Goal: Task Accomplishment & Management: Manage account settings

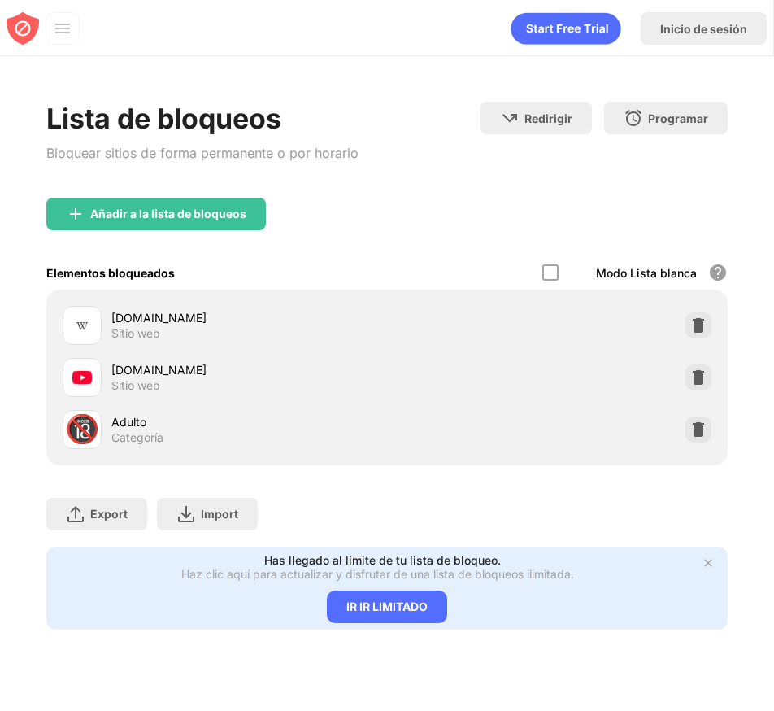
click at [459, 224] on div "Añadir a la lista de bloqueos" at bounding box center [386, 227] width 681 height 59
click at [697, 380] on img at bounding box center [698, 377] width 16 height 16
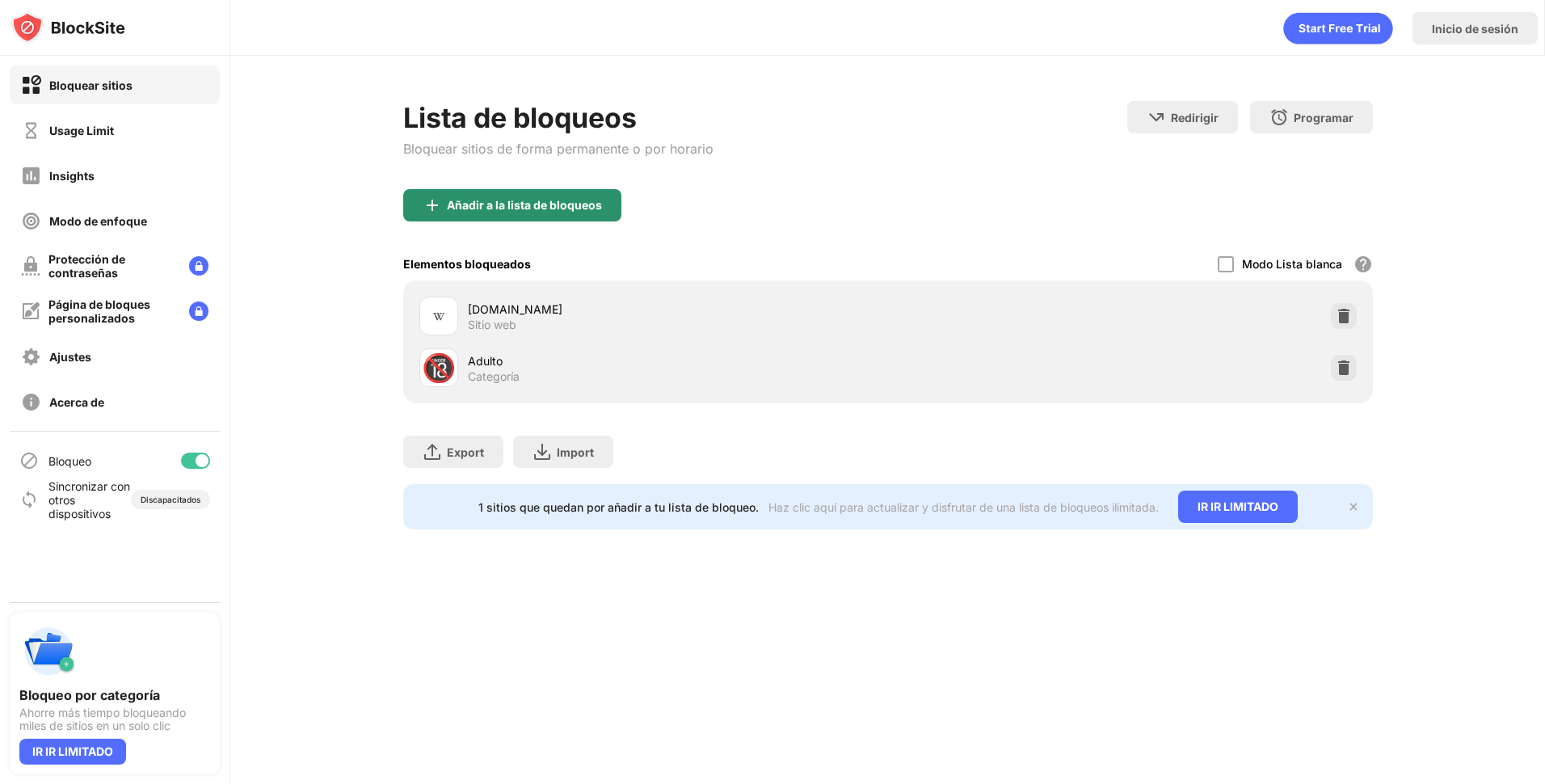
click at [439, 200] on img at bounding box center [432, 206] width 20 height 20
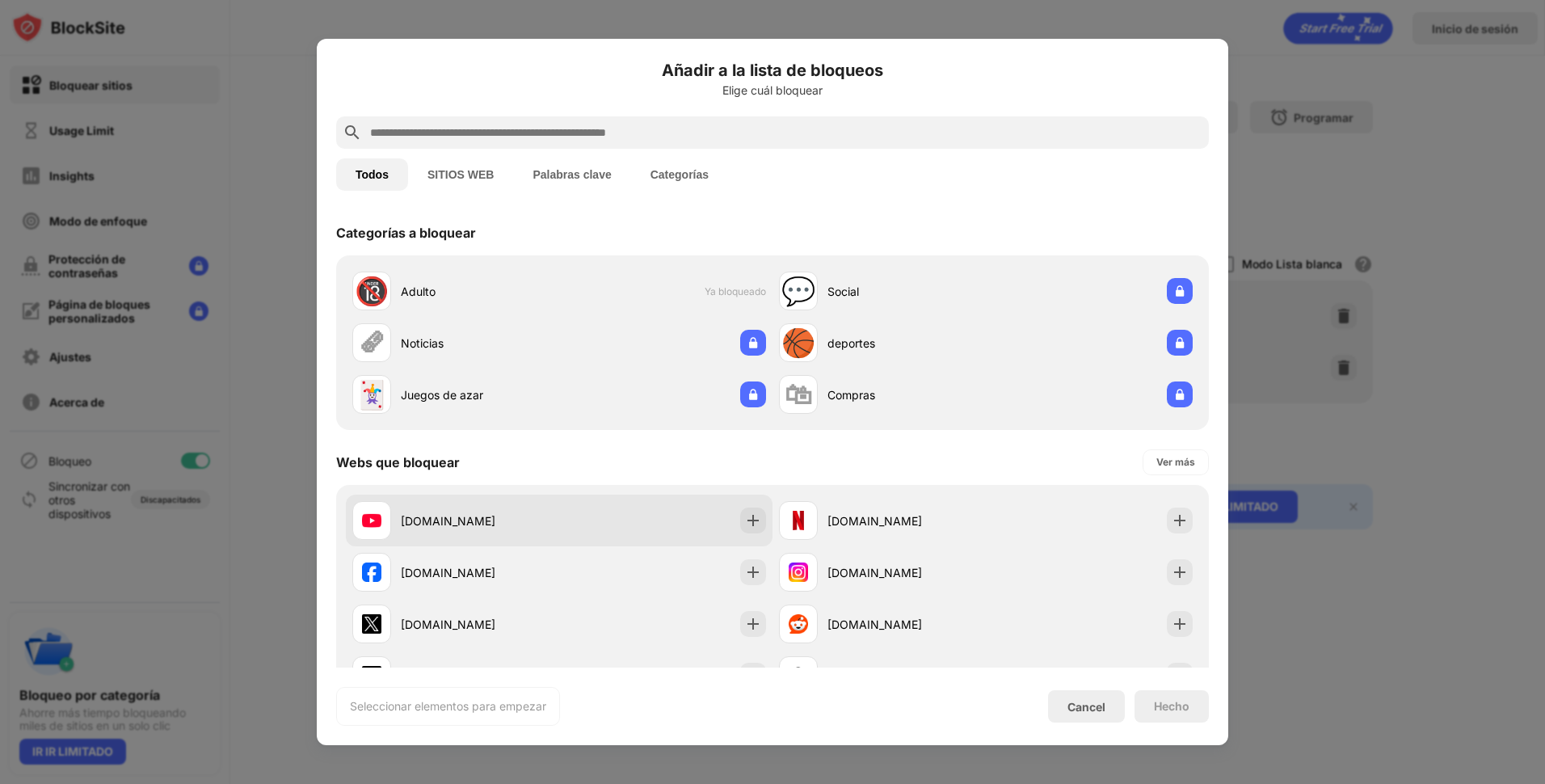
click at [746, 524] on img at bounding box center [754, 520] width 16 height 16
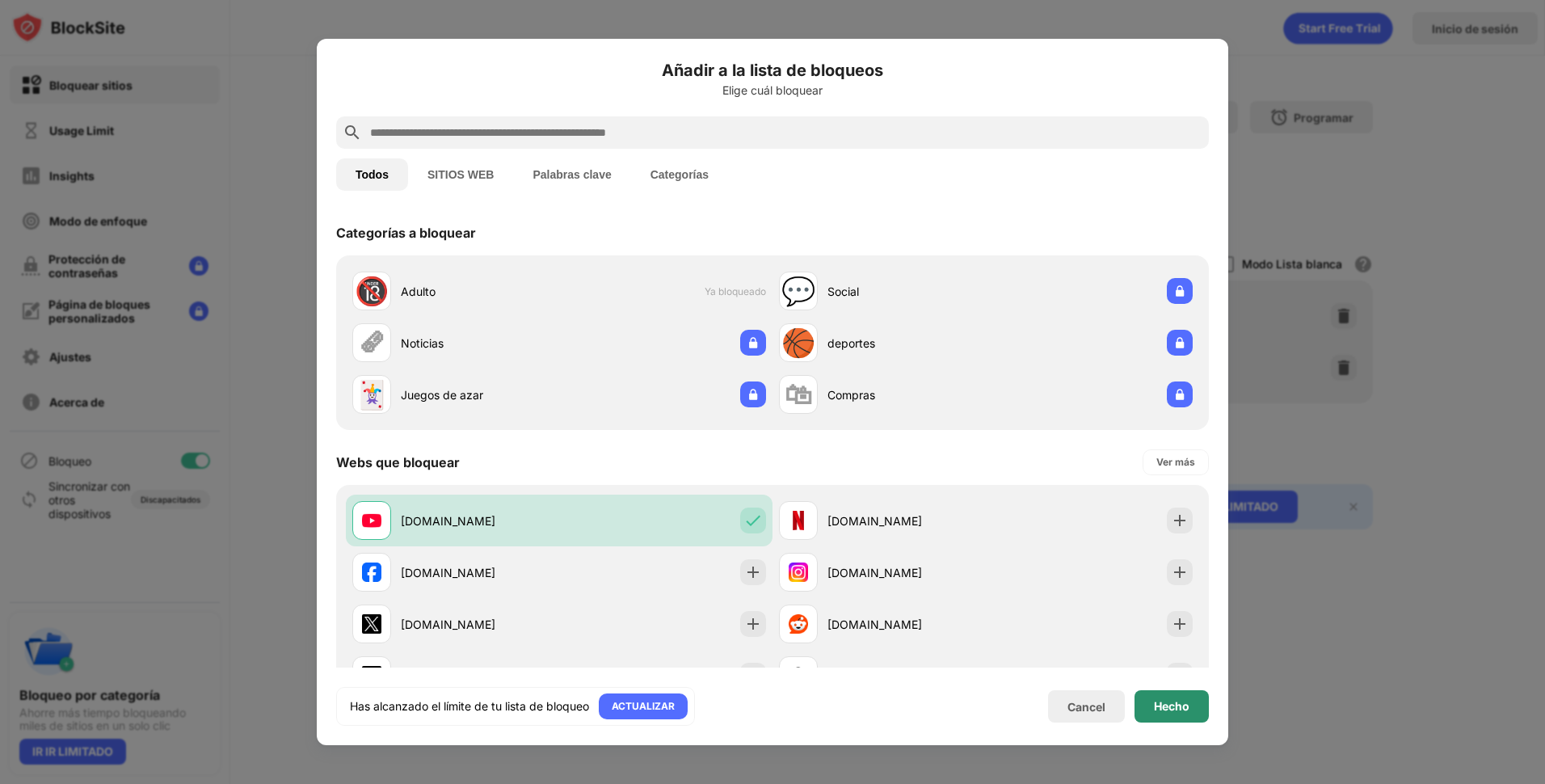
click at [769, 706] on div "Hecho" at bounding box center [1171, 706] width 75 height 33
